Goal: Transaction & Acquisition: Purchase product/service

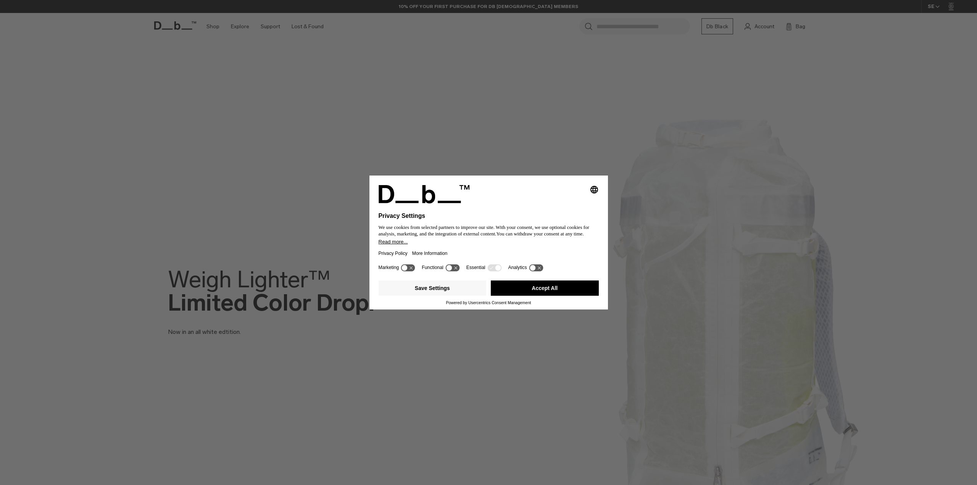
click at [542, 288] on button "Accept All" at bounding box center [545, 287] width 108 height 15
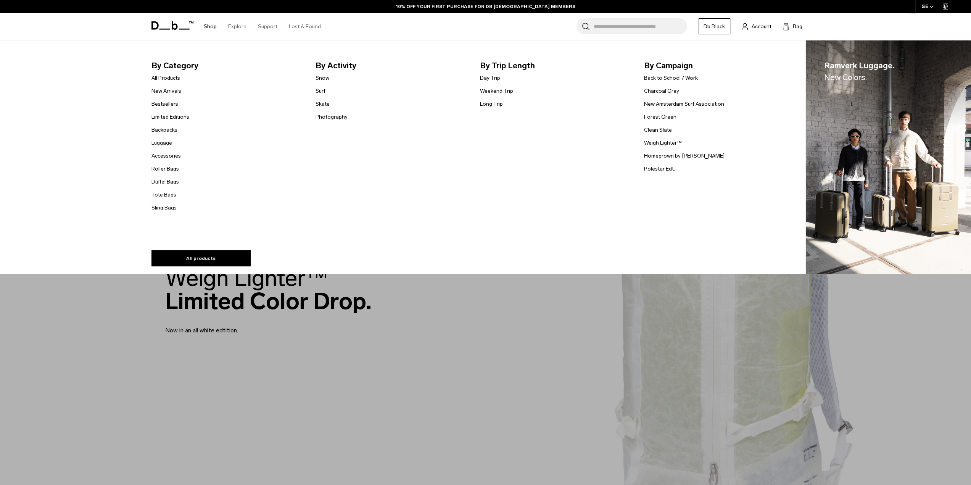
click at [211, 25] on link "Shop" at bounding box center [210, 26] width 13 height 27
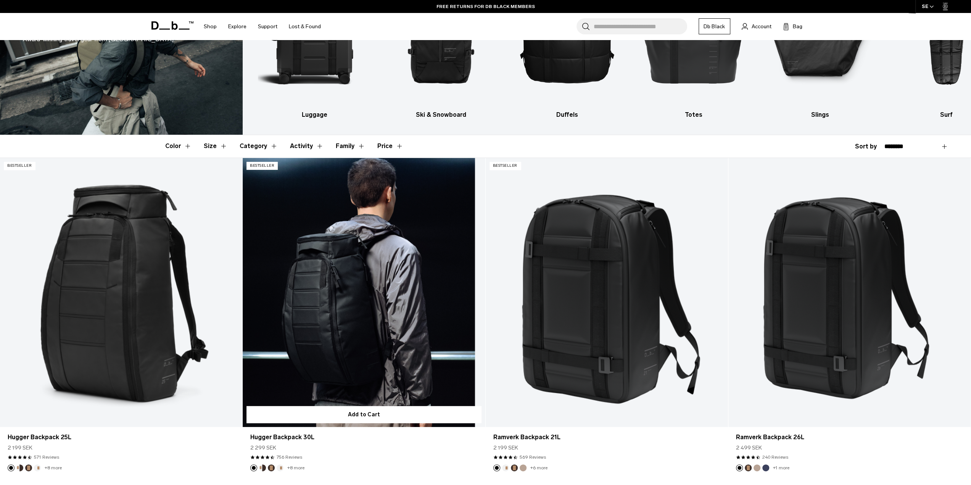
scroll to position [191, 0]
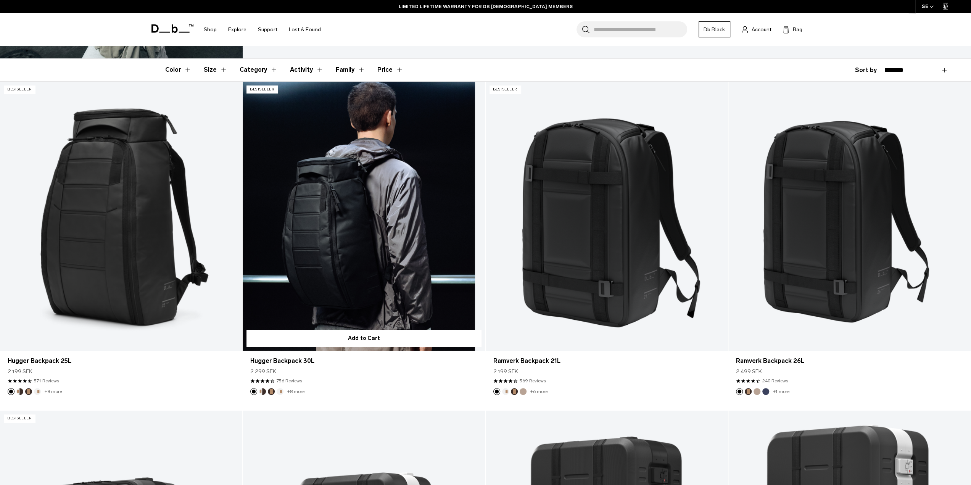
click at [348, 241] on link "Hugger Backpack 30L" at bounding box center [364, 216] width 242 height 269
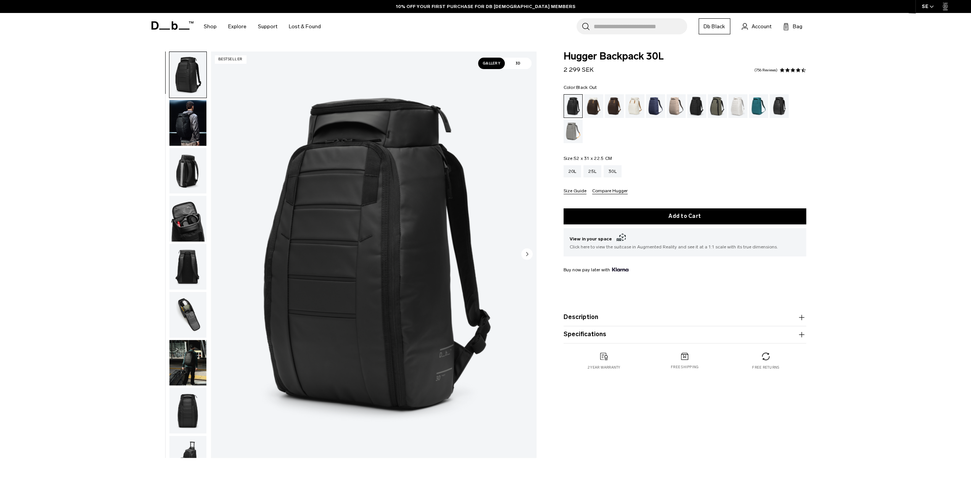
click at [185, 172] on img "button" at bounding box center [187, 171] width 37 height 46
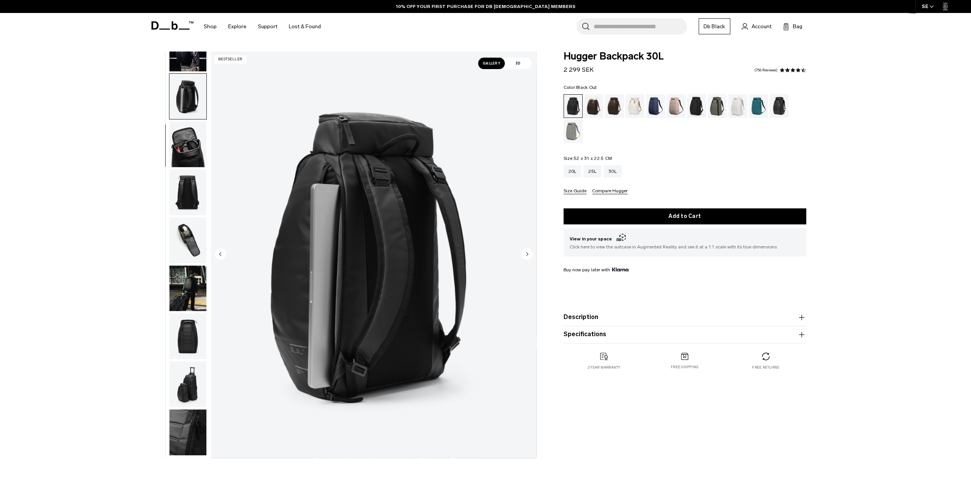
scroll to position [96, 0]
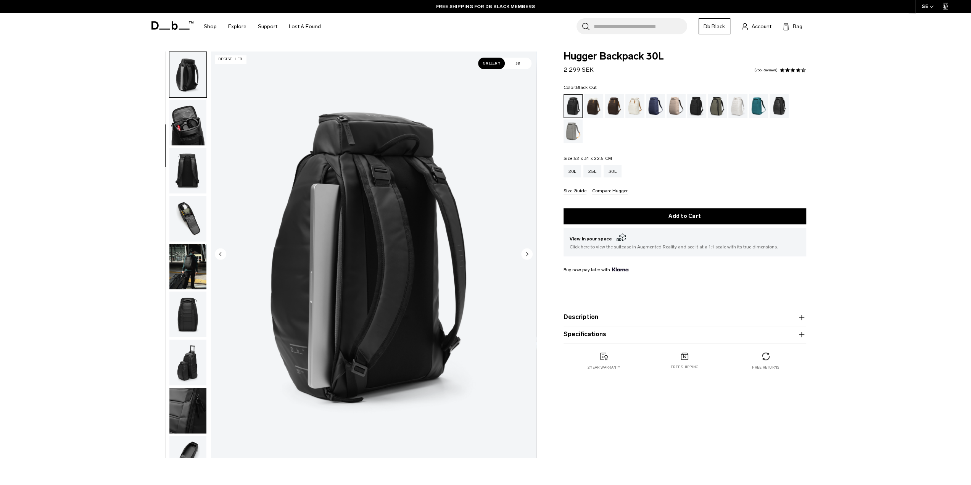
click at [187, 214] on img "button" at bounding box center [187, 219] width 37 height 46
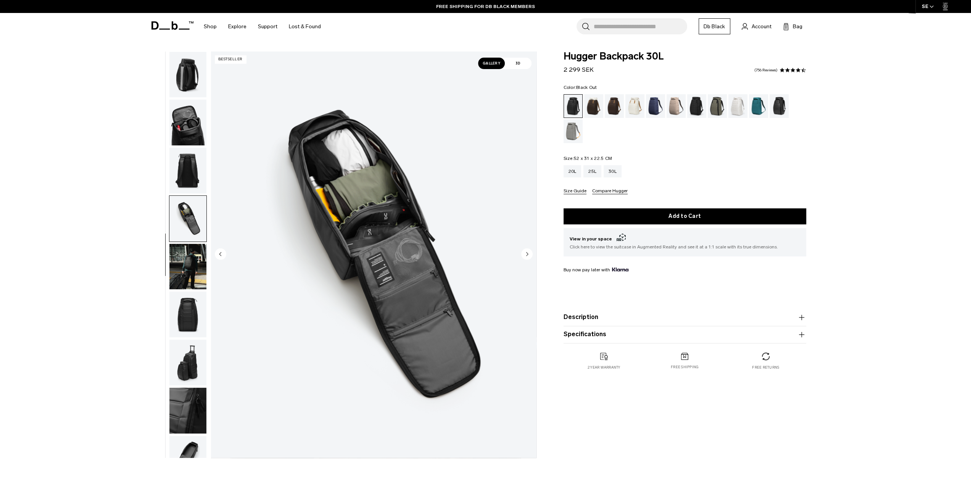
scroll to position [121, 0]
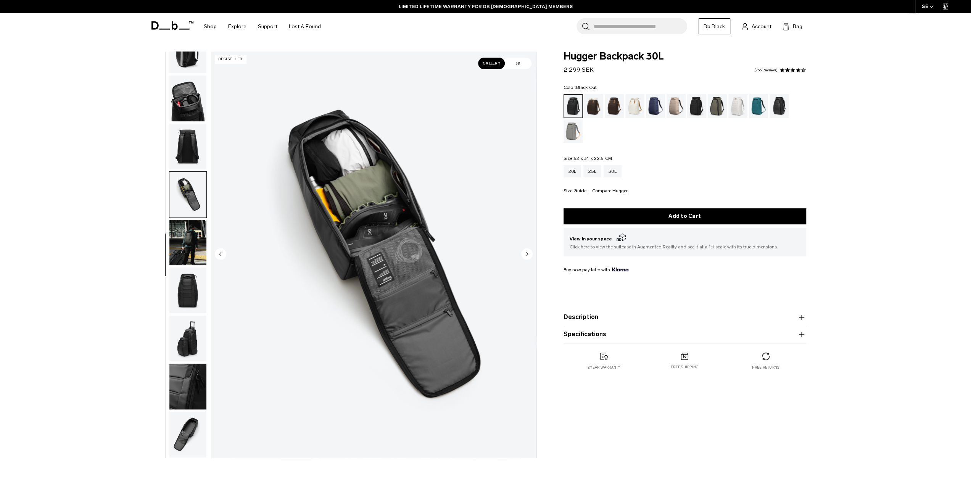
click at [191, 239] on img "button" at bounding box center [187, 243] width 37 height 46
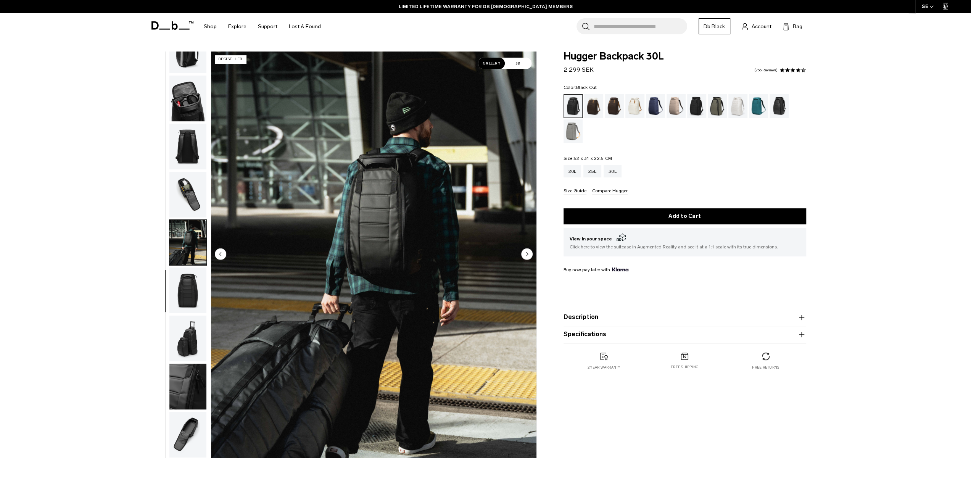
click at [188, 337] on img "button" at bounding box center [187, 339] width 37 height 46
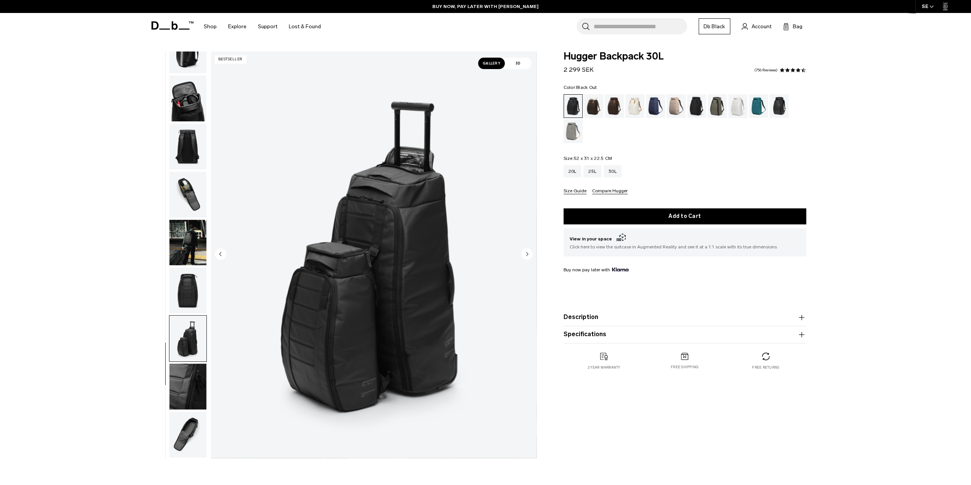
click at [528, 254] on circle "Next slide" at bounding box center [526, 253] width 11 height 11
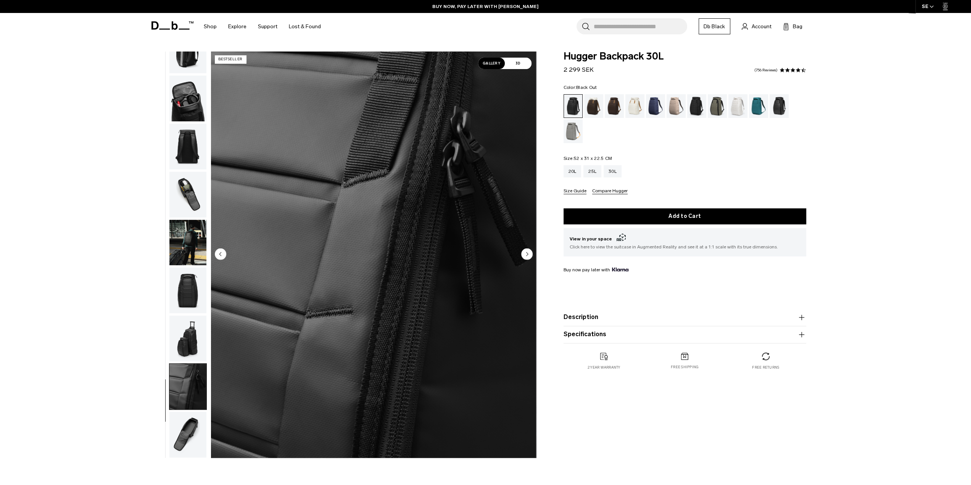
click at [528, 254] on circle "Next slide" at bounding box center [526, 253] width 11 height 11
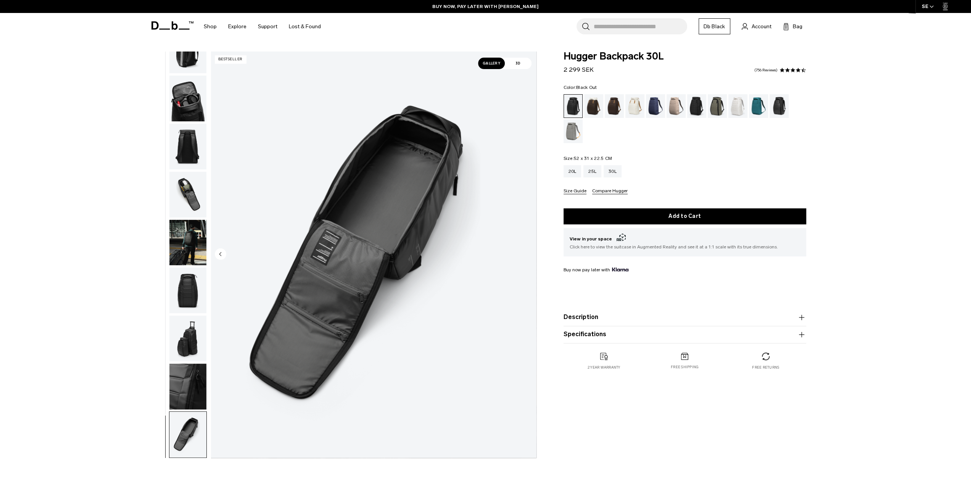
click at [528, 254] on img "11 / 11" at bounding box center [373, 255] width 325 height 406
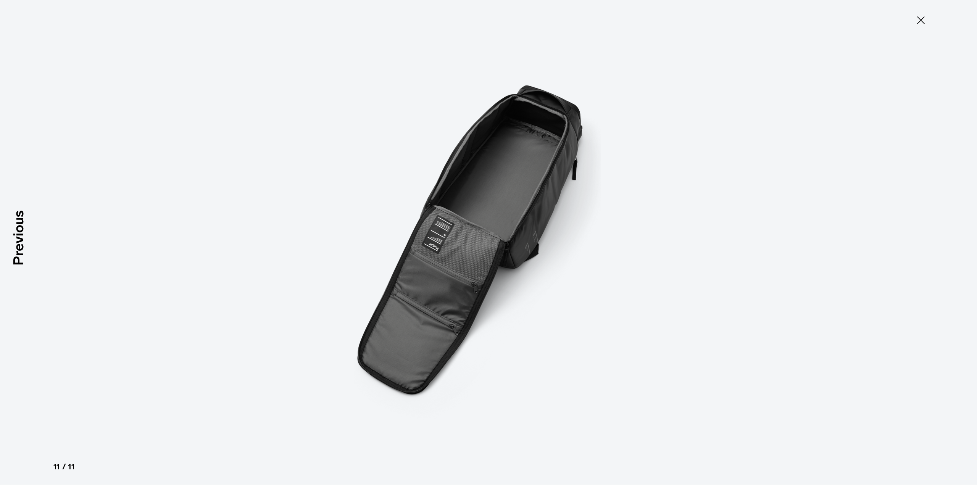
click at [922, 20] on icon at bounding box center [920, 20] width 12 height 12
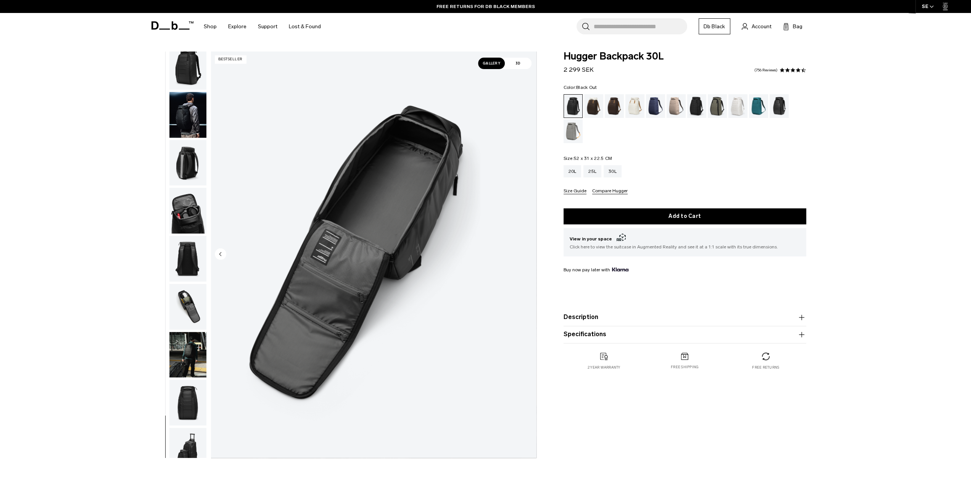
scroll to position [0, 0]
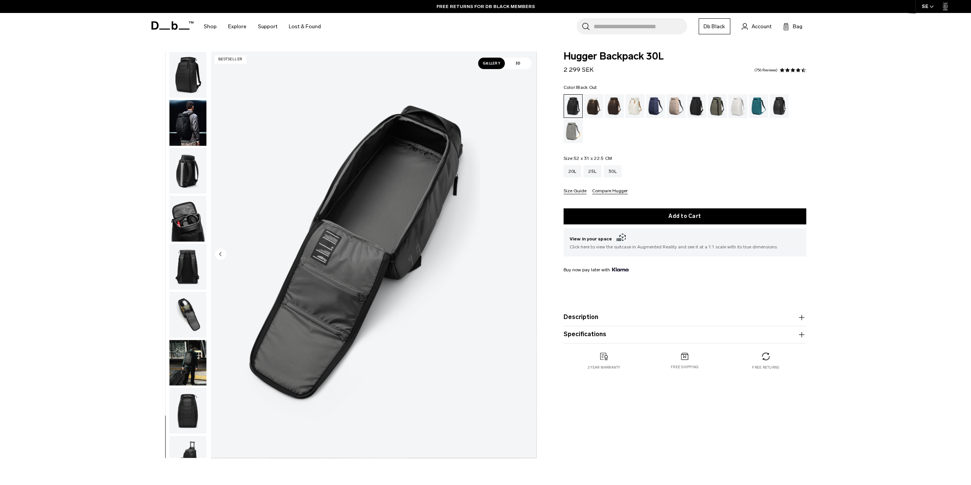
click at [191, 121] on img "button" at bounding box center [187, 123] width 37 height 46
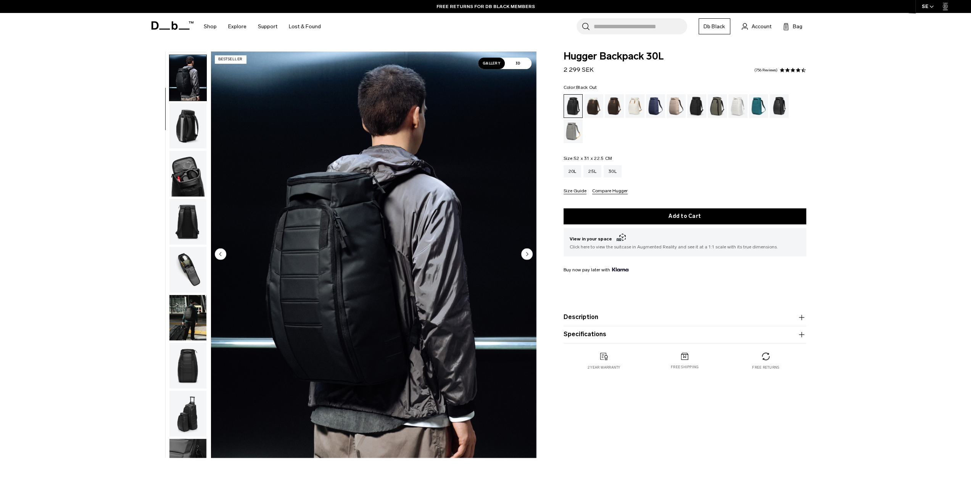
scroll to position [48, 0]
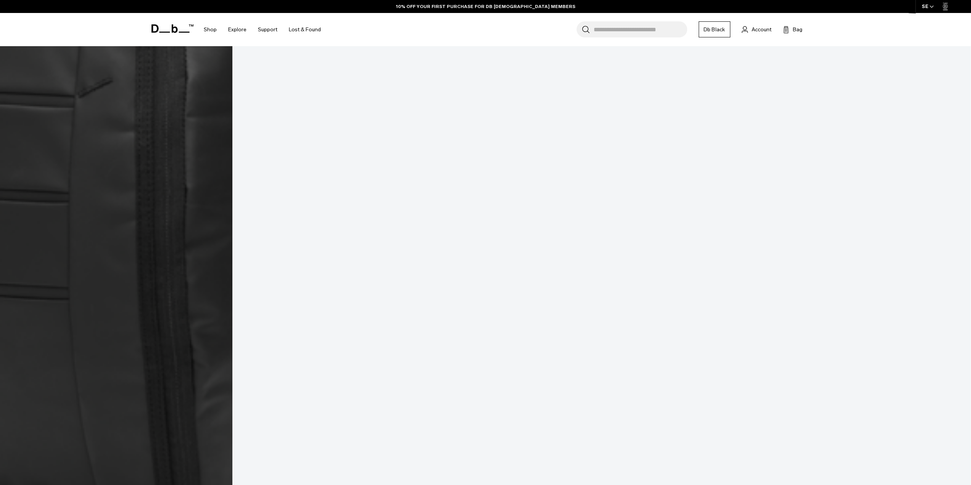
scroll to position [2197, 0]
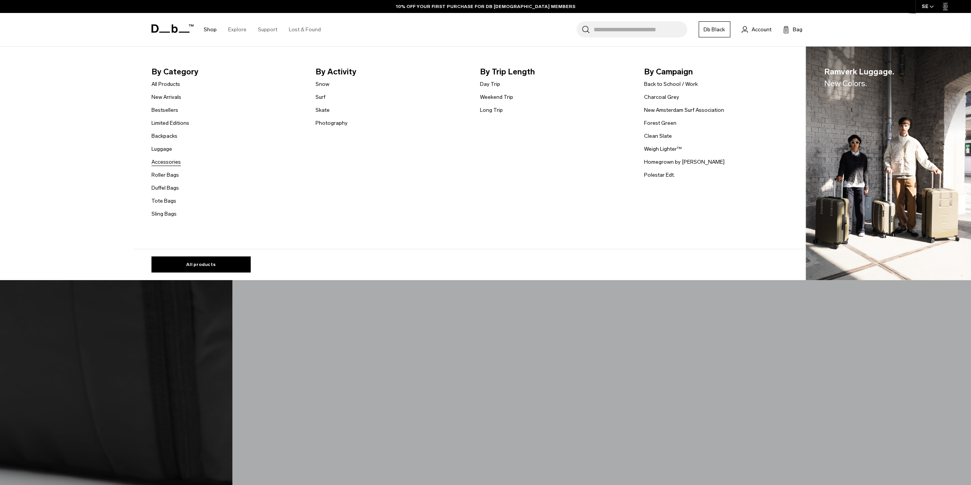
click at [171, 161] on link "Accessories" at bounding box center [165, 162] width 29 height 8
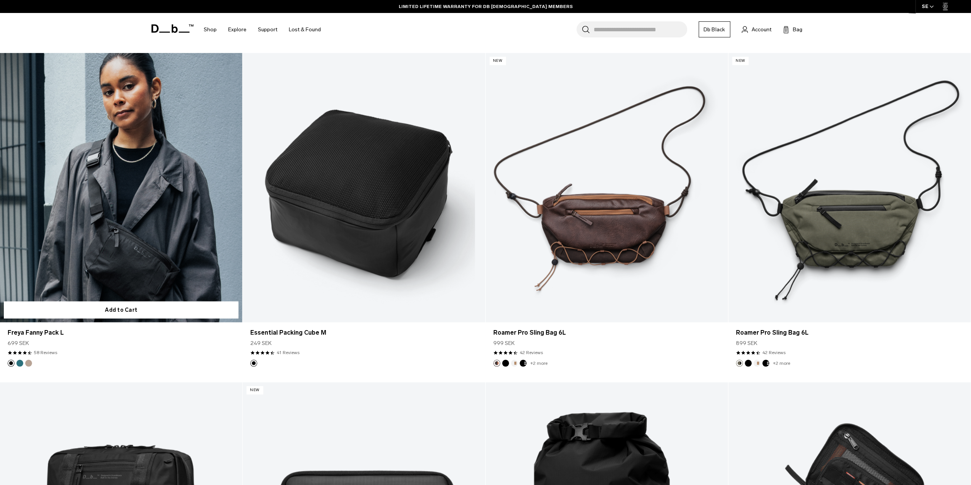
scroll to position [1869, 0]
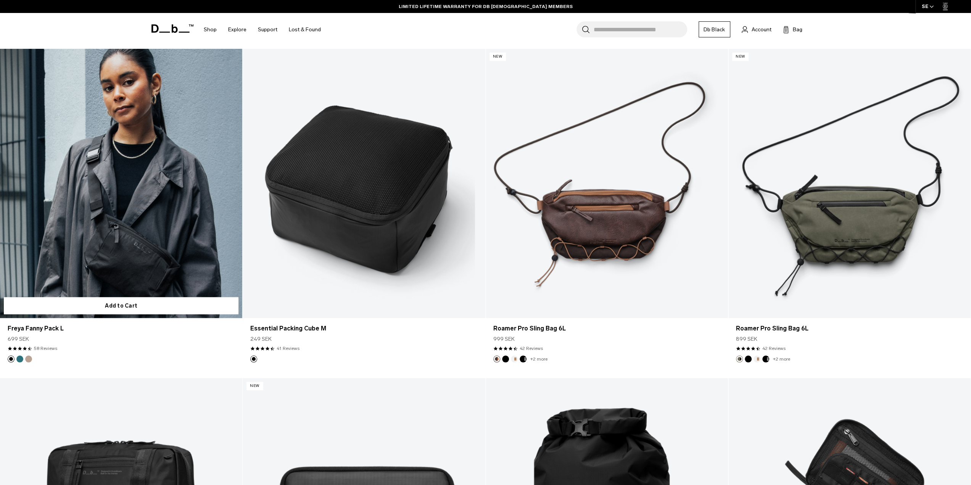
click at [127, 229] on link "Freya Fanny Pack L" at bounding box center [121, 183] width 242 height 269
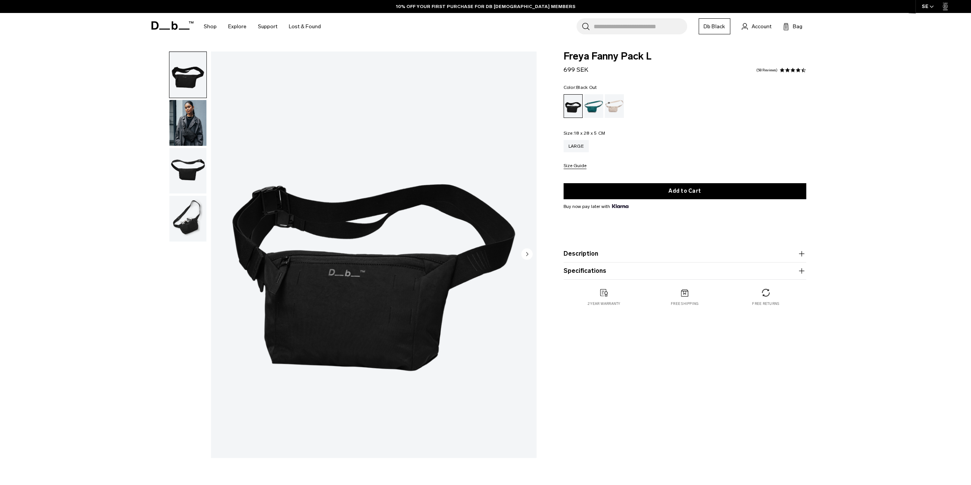
click at [182, 174] on img "button" at bounding box center [187, 171] width 37 height 46
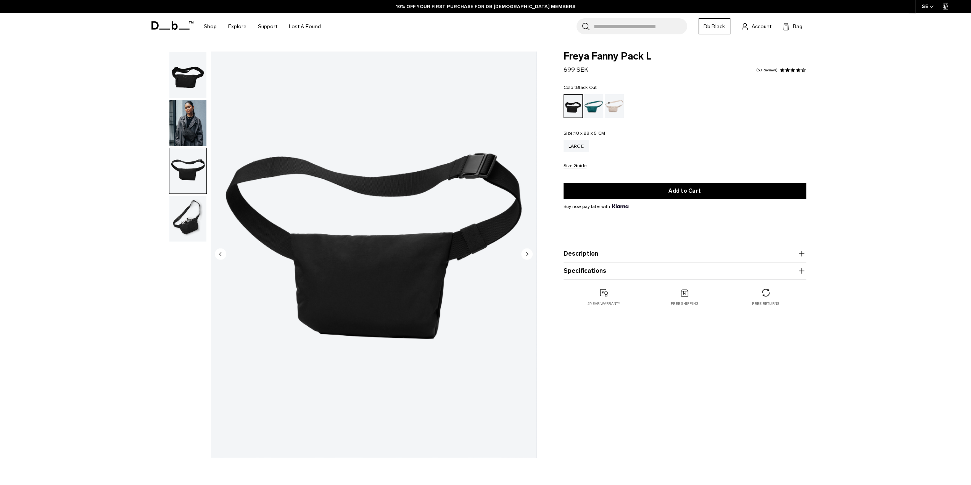
click at [185, 218] on img "button" at bounding box center [187, 219] width 37 height 46
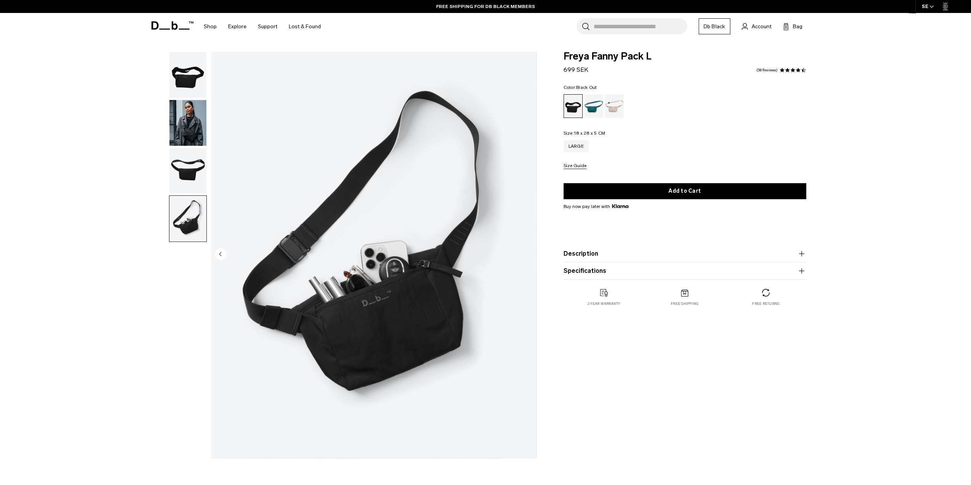
click at [192, 76] on img "button" at bounding box center [187, 75] width 37 height 46
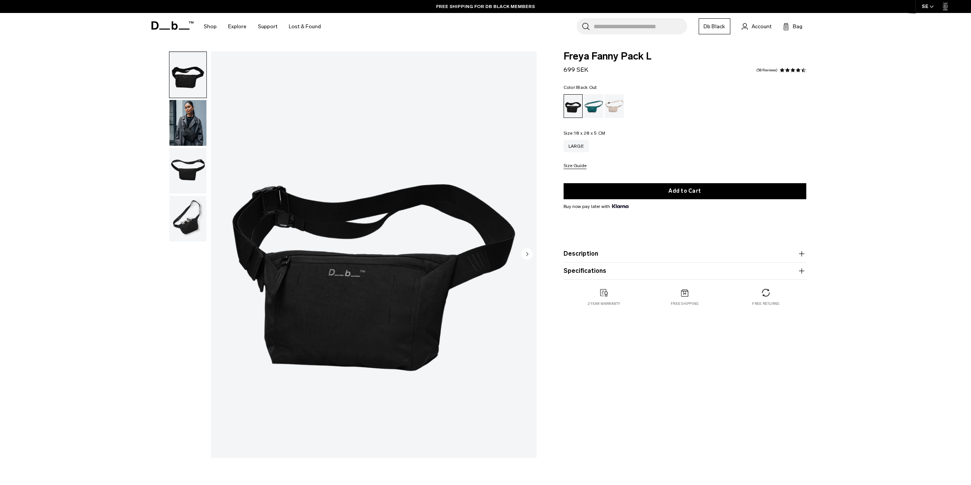
click at [189, 122] on img "button" at bounding box center [187, 123] width 37 height 46
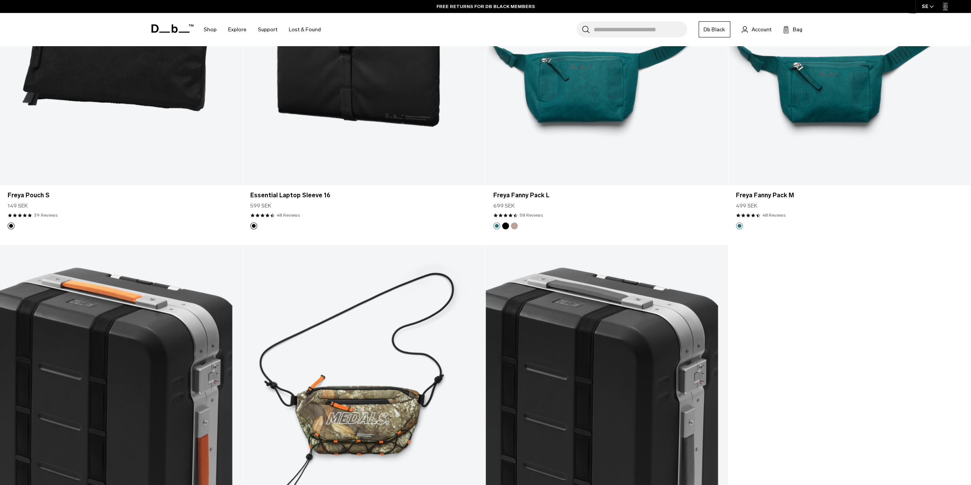
scroll to position [3128, 0]
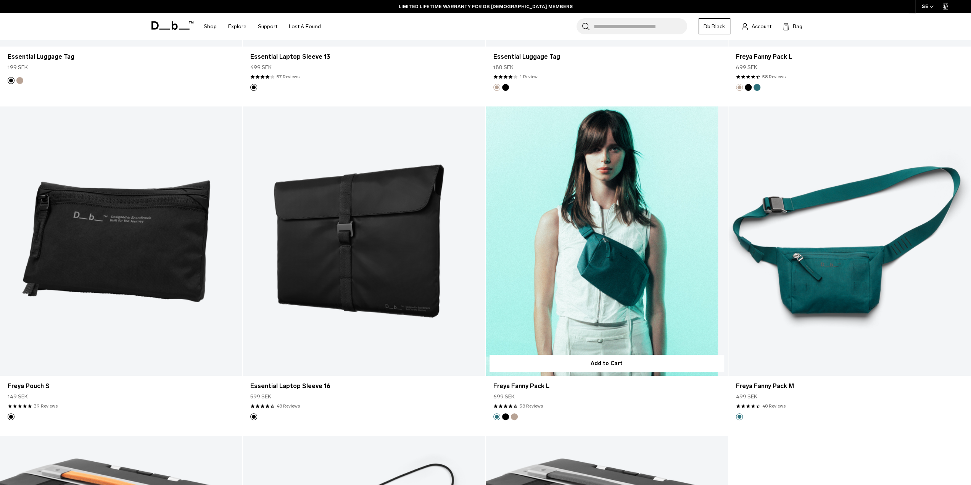
click at [506, 413] on button "Black Out" at bounding box center [505, 416] width 7 height 7
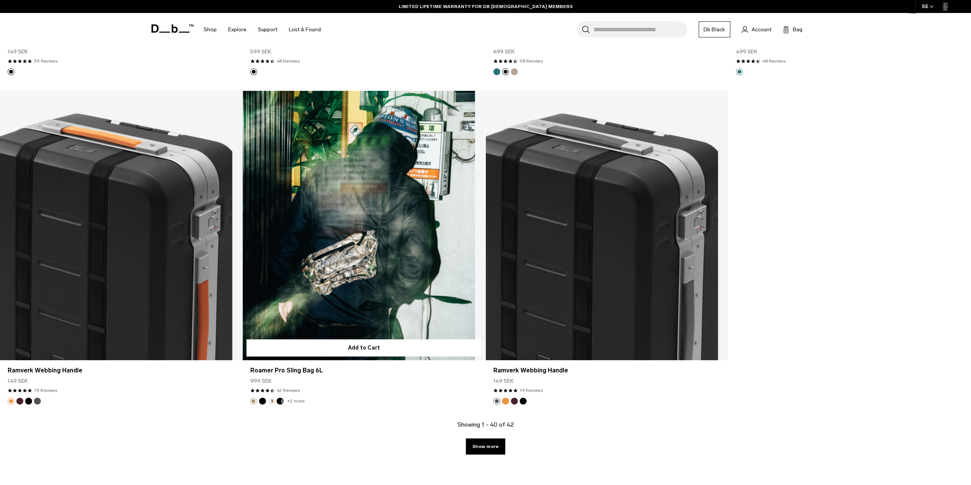
scroll to position [3510, 0]
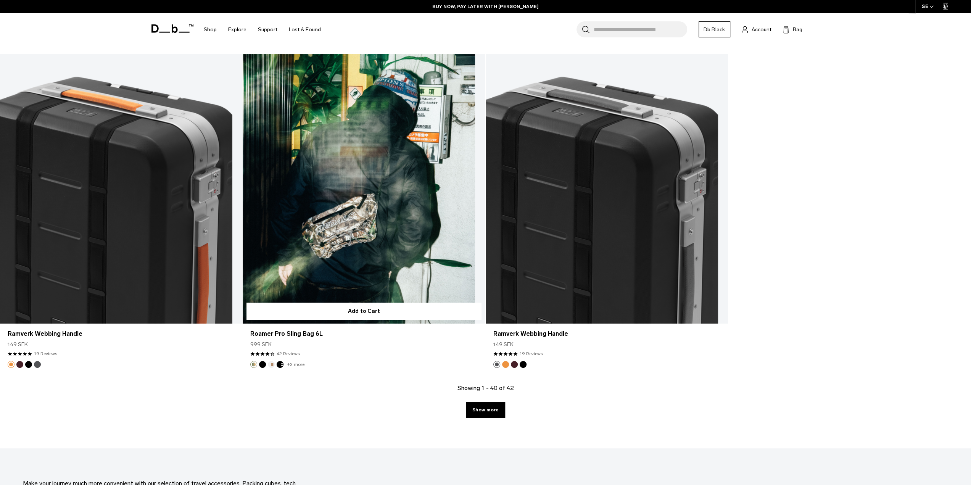
click at [261, 362] on button "Black Out" at bounding box center [262, 364] width 7 height 7
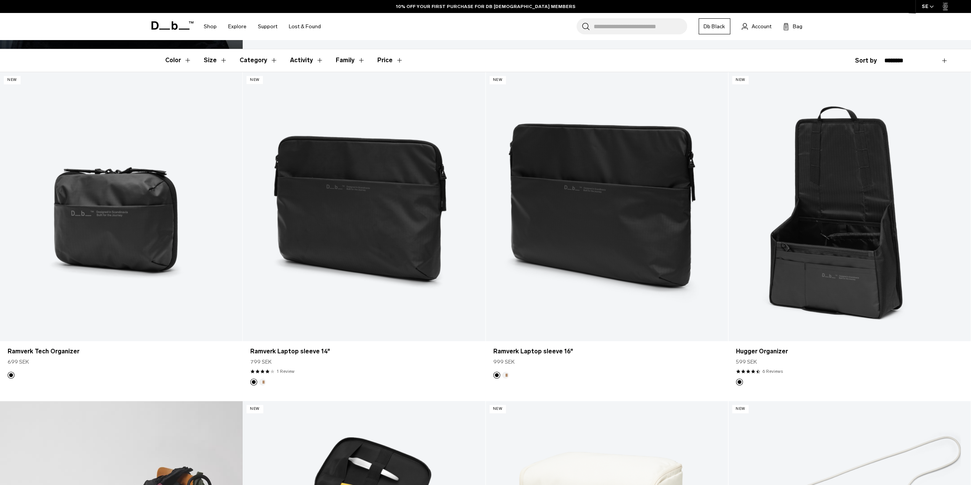
scroll to position [0, 0]
